Goal: Find specific page/section: Find specific page/section

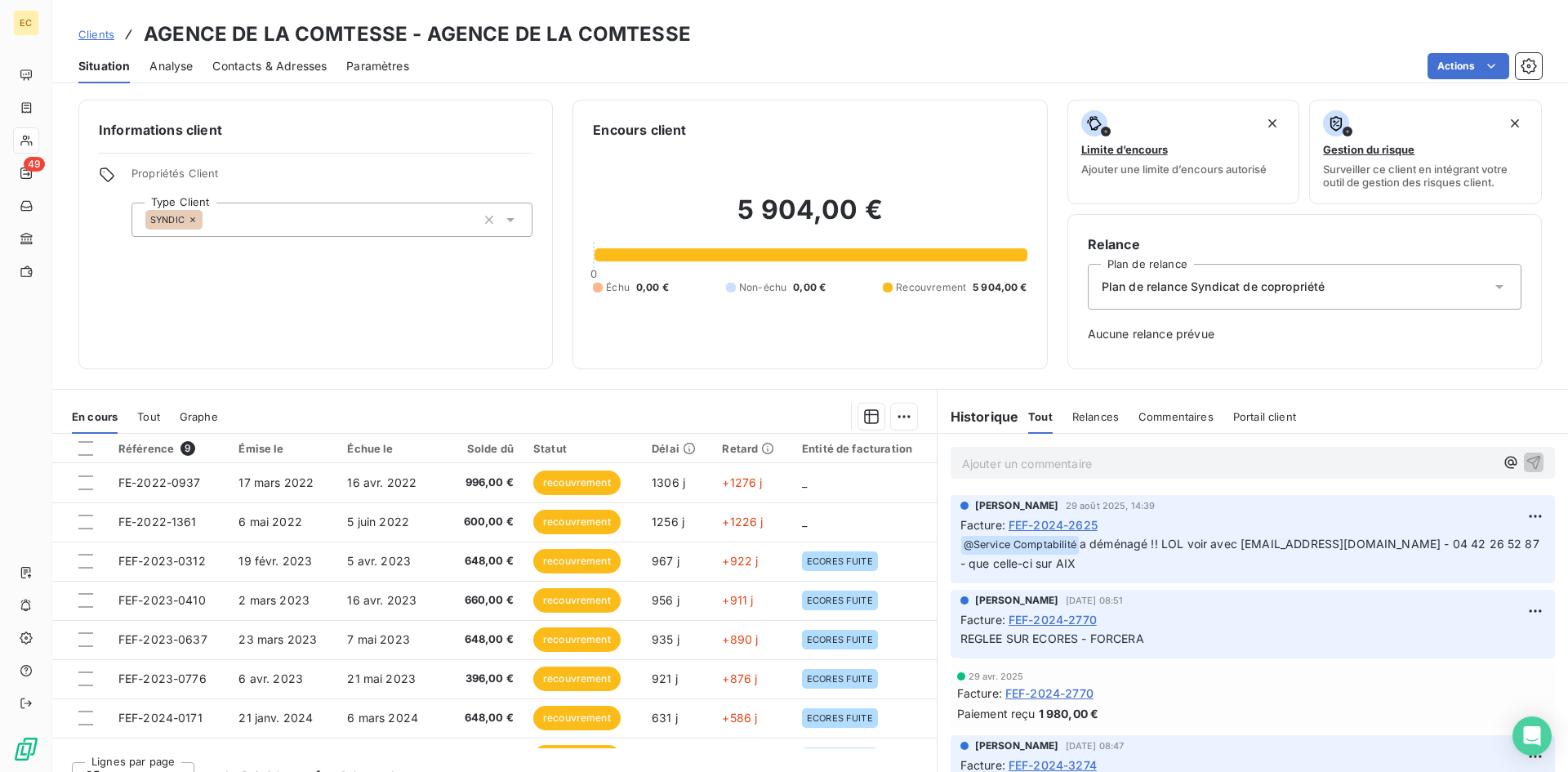
scroll to position [68, 0]
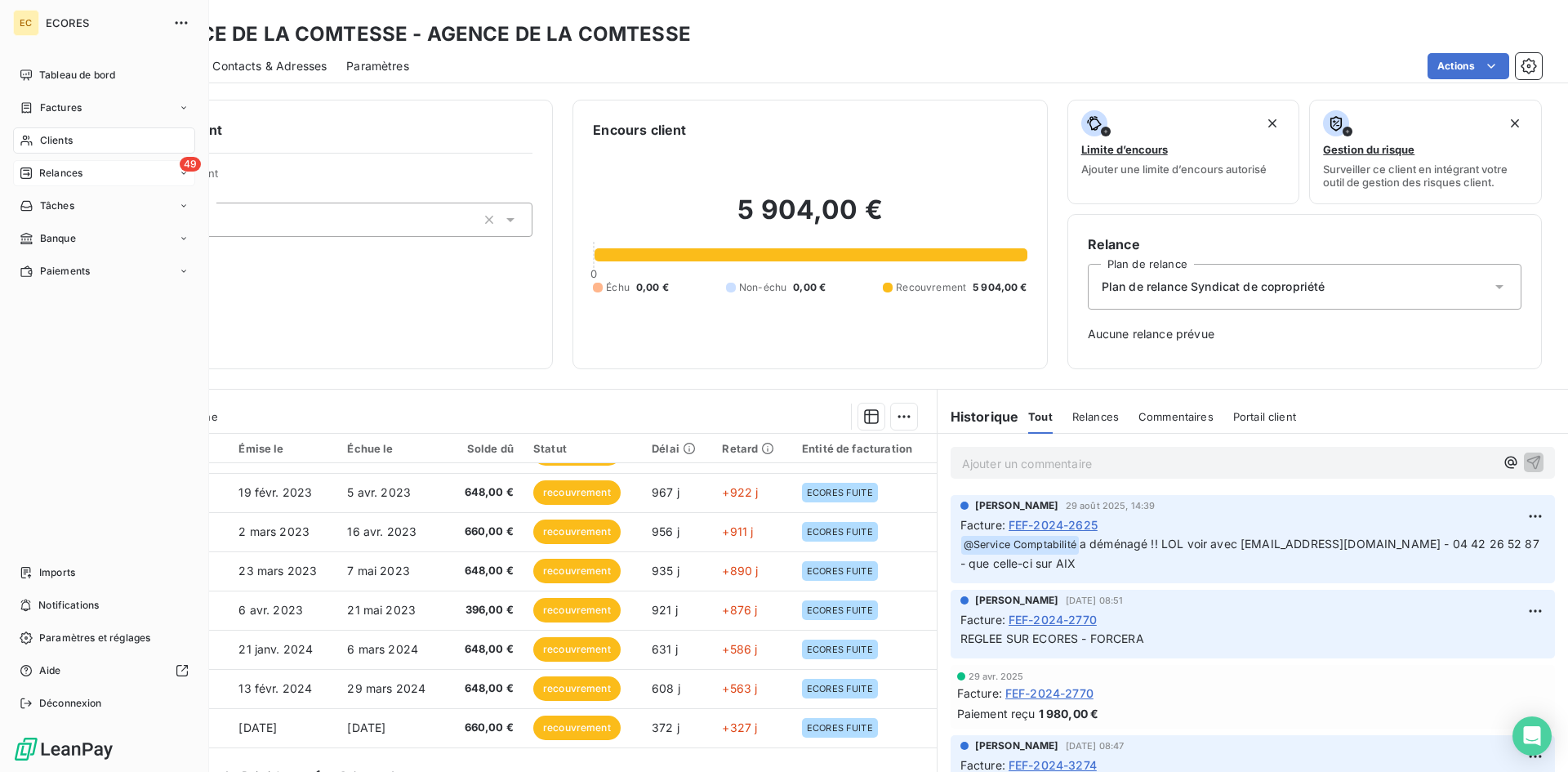
click at [84, 175] on div "49 Relances" at bounding box center [103, 173] width 182 height 26
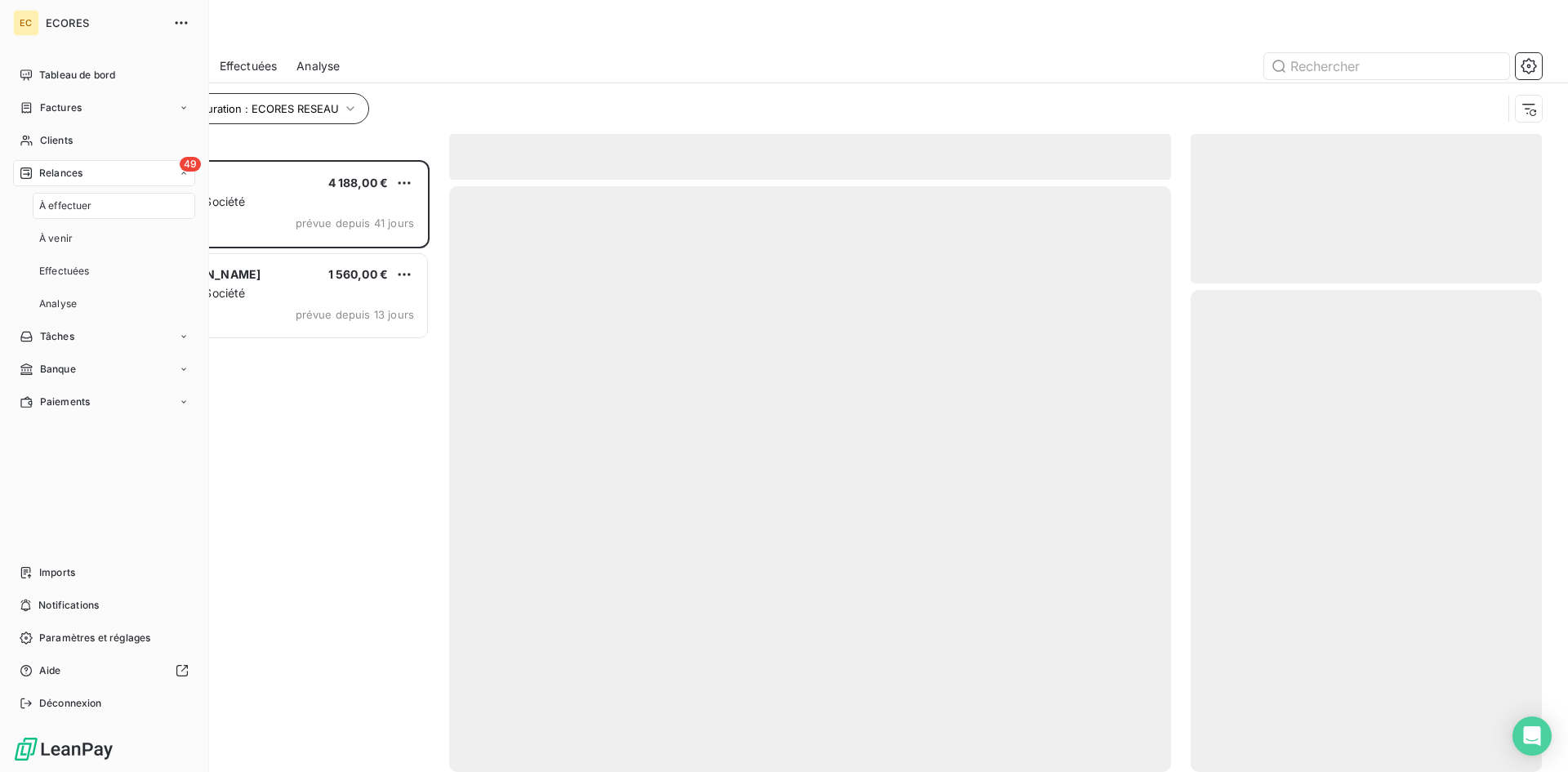
scroll to position [599, 339]
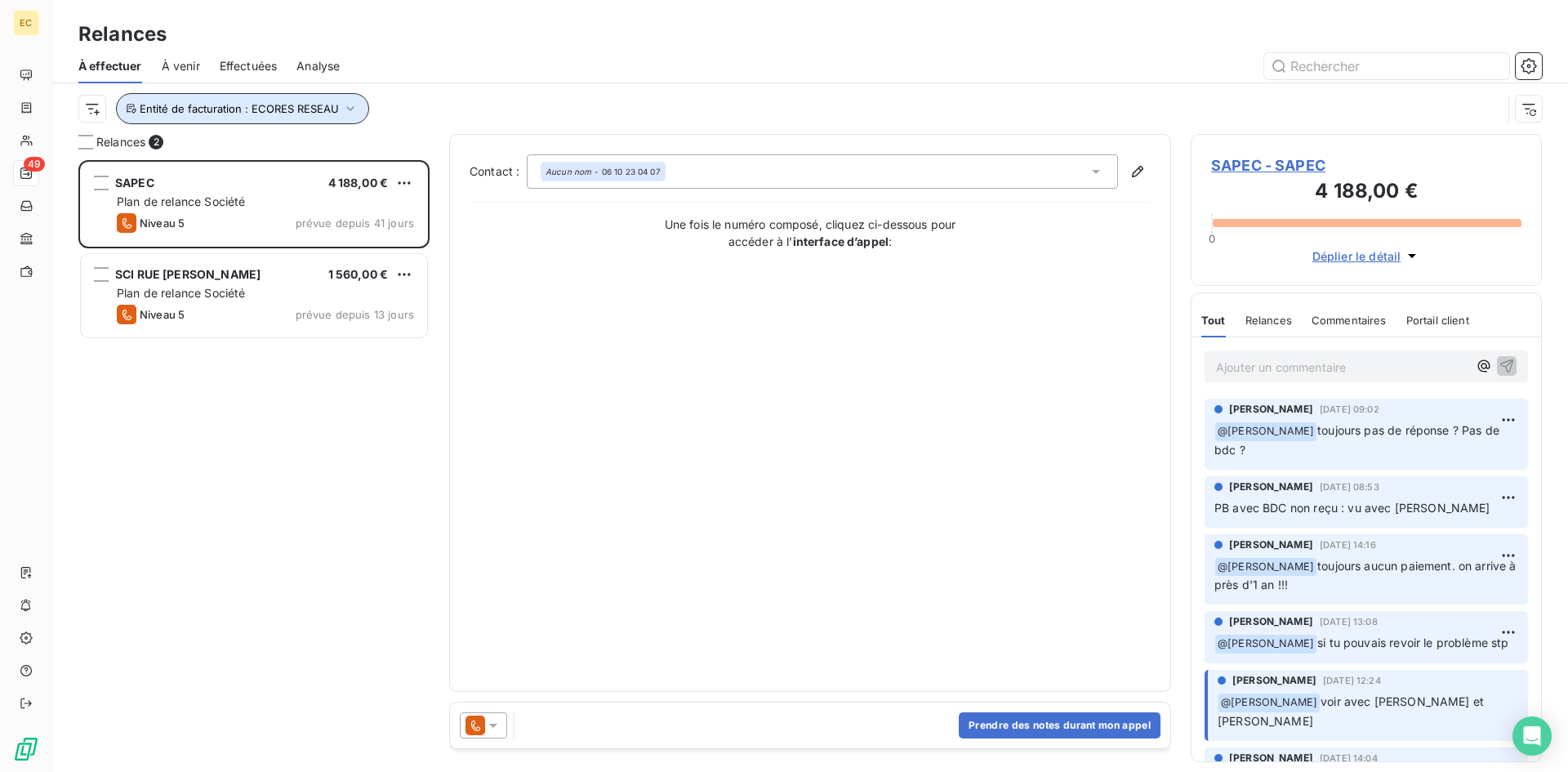
click at [349, 114] on icon "button" at bounding box center [350, 108] width 17 height 17
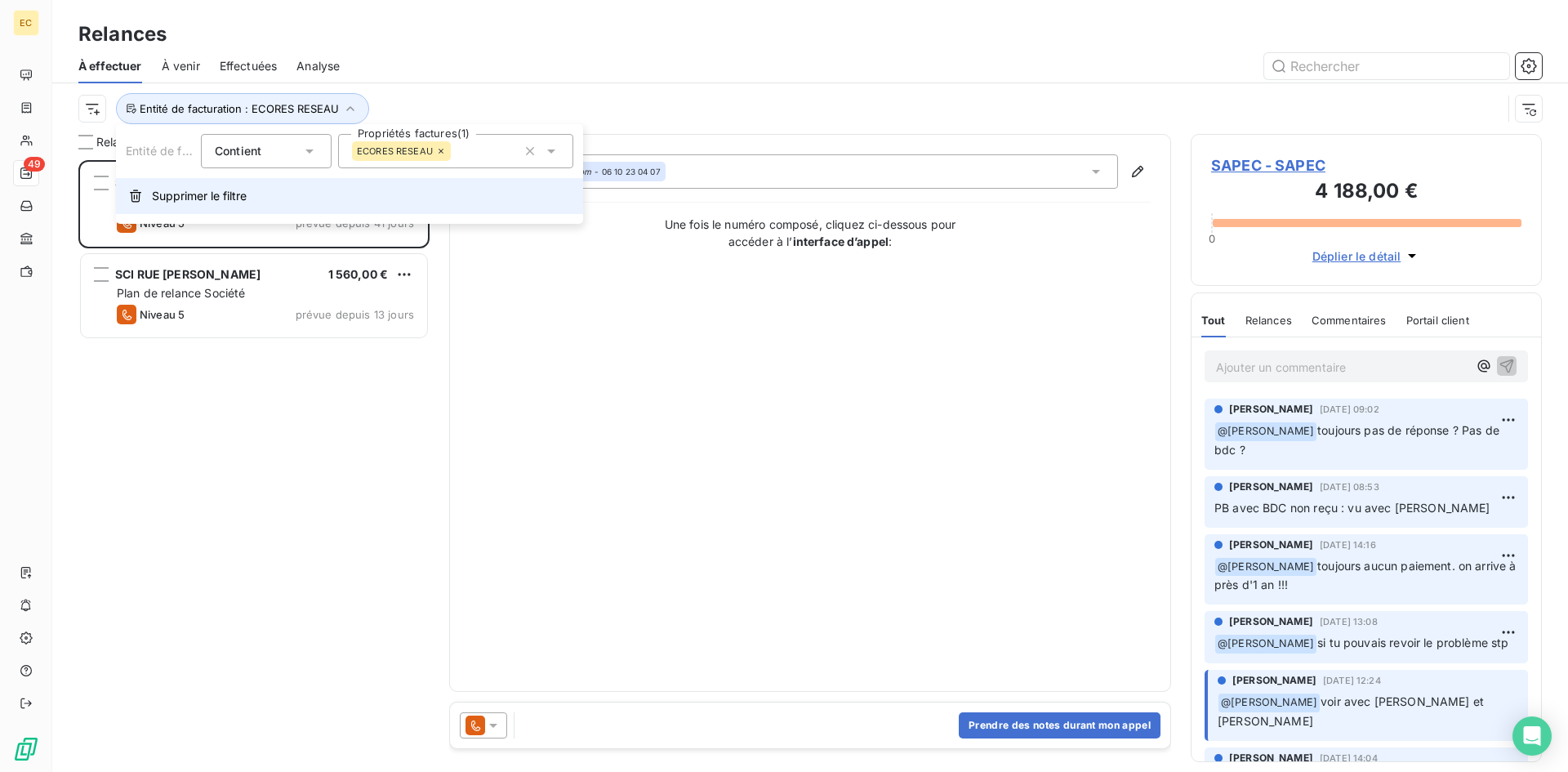
click at [220, 192] on span "Supprimer le filtre" at bounding box center [199, 196] width 95 height 17
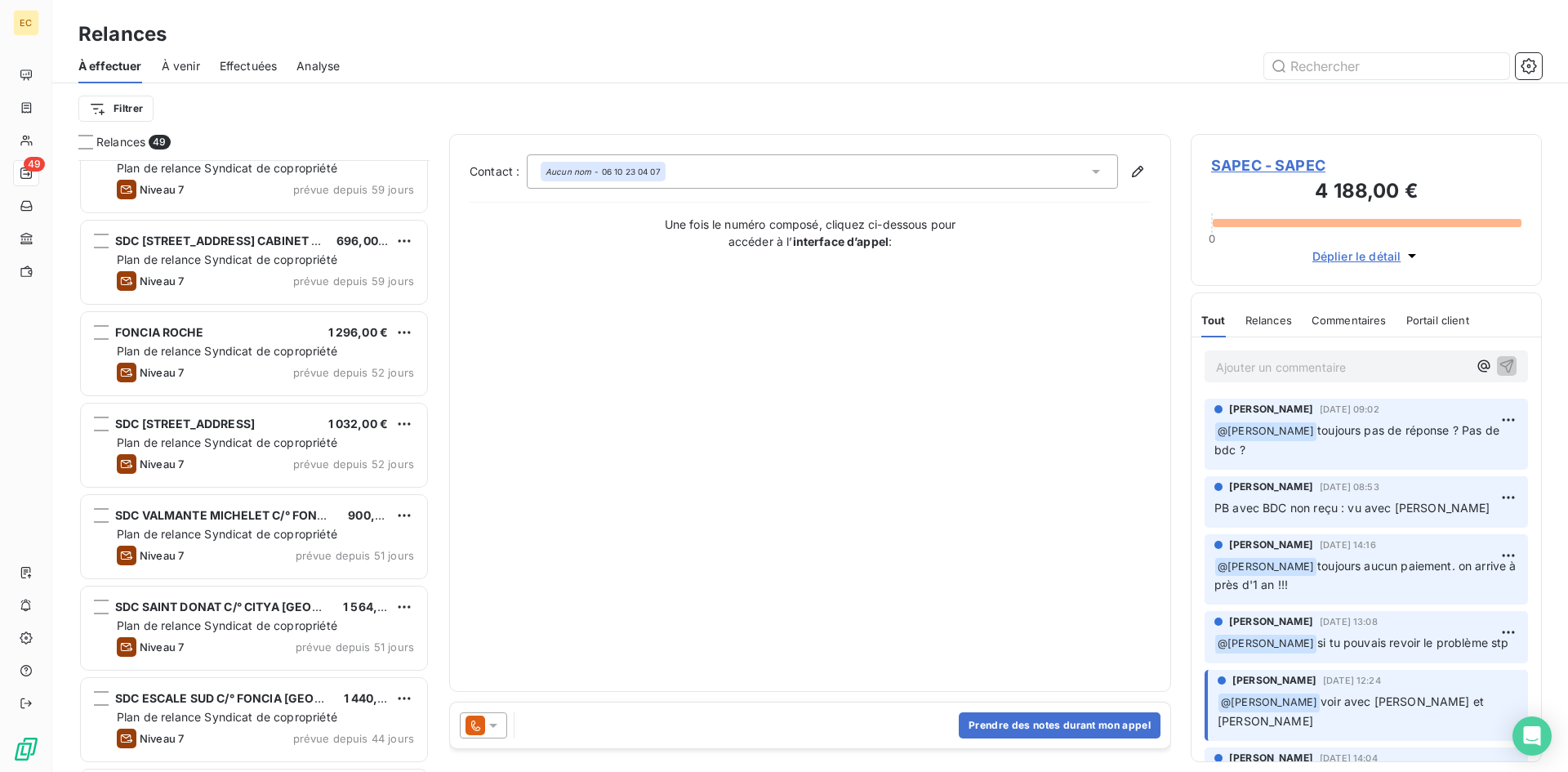
scroll to position [1063, 0]
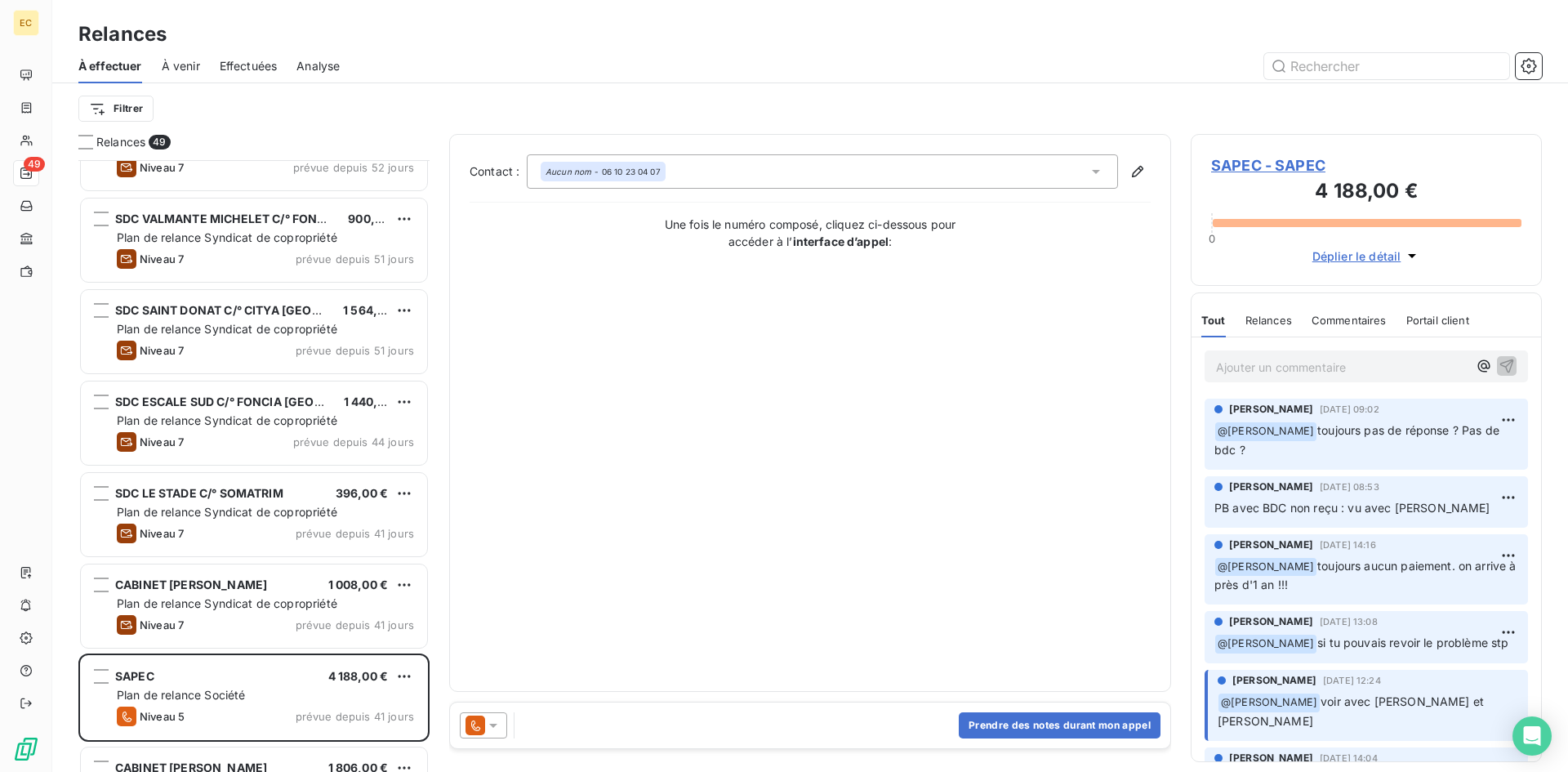
click at [233, 69] on span "Effectuées" at bounding box center [249, 66] width 58 height 17
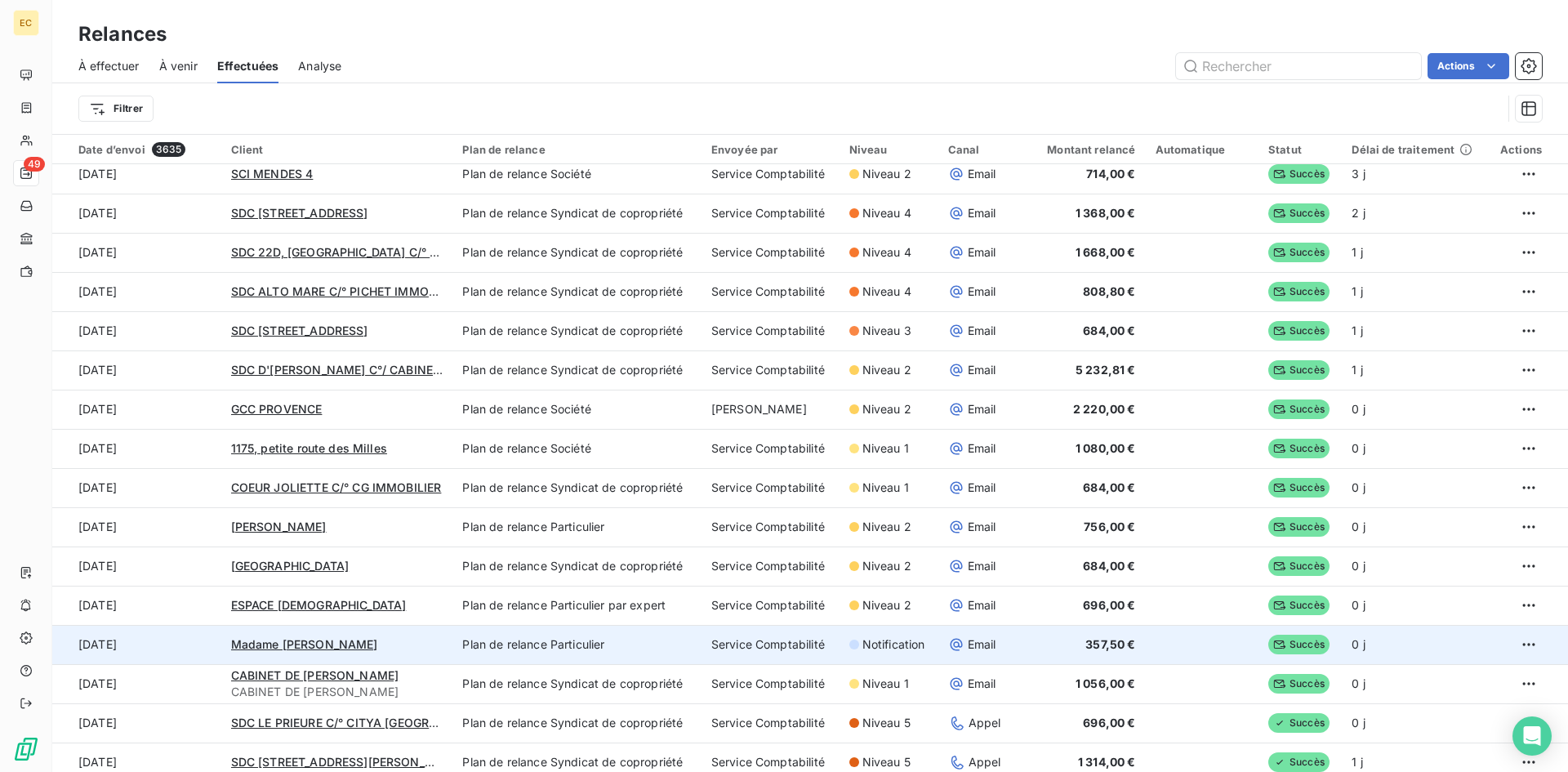
scroll to position [572, 0]
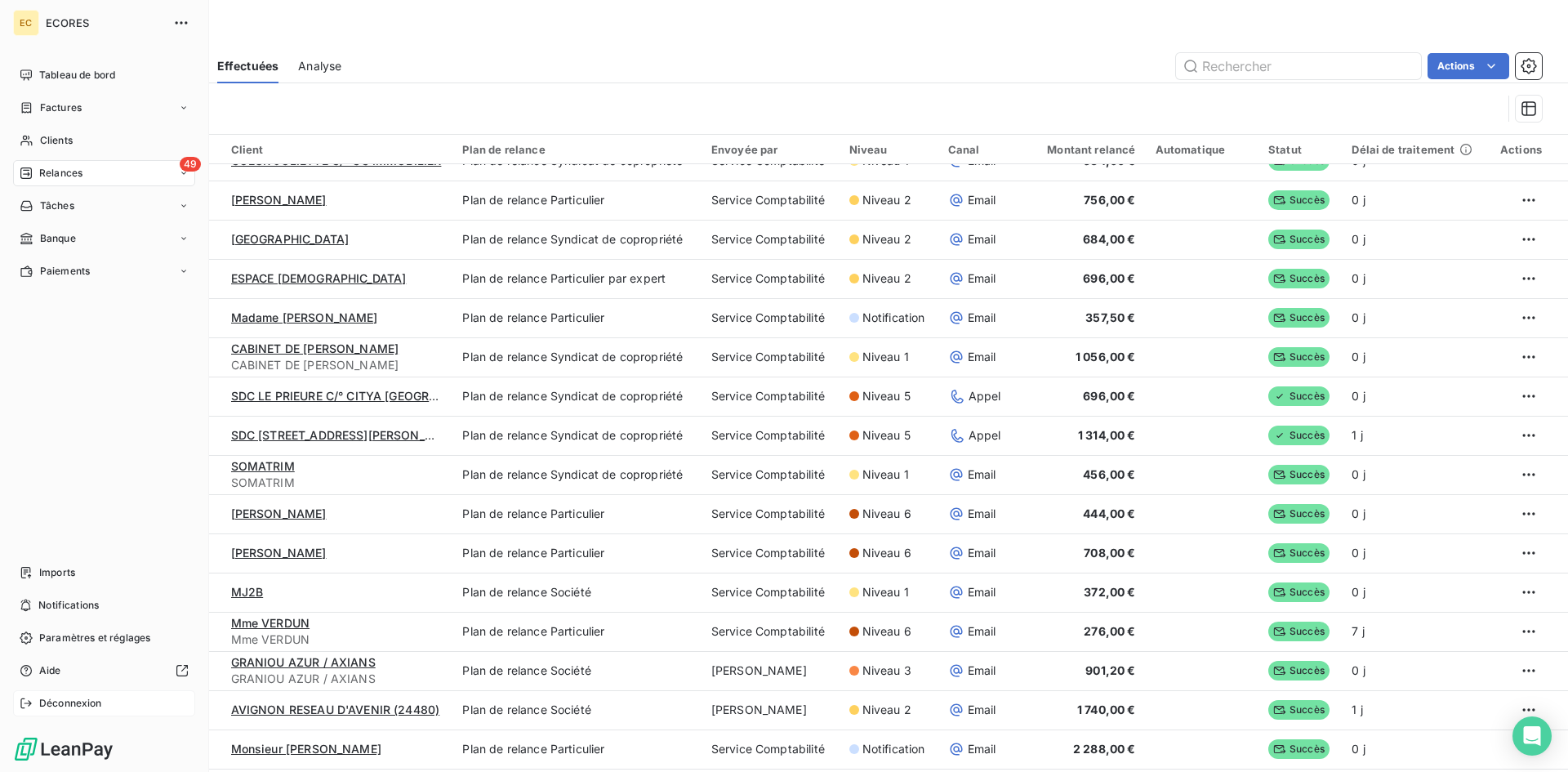
click at [62, 700] on span "Déconnexion" at bounding box center [70, 703] width 63 height 15
